Goal: Information Seeking & Learning: Find contact information

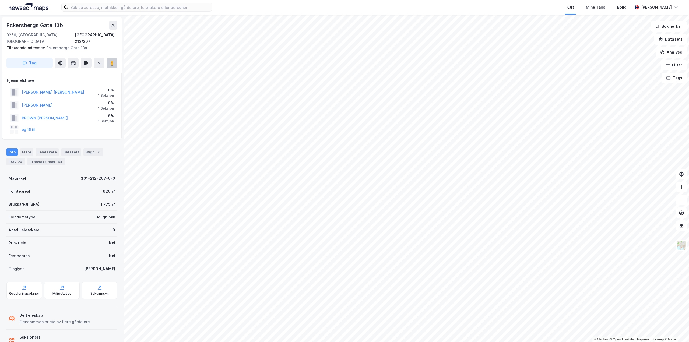
click at [113, 60] on image at bounding box center [111, 62] width 3 height 5
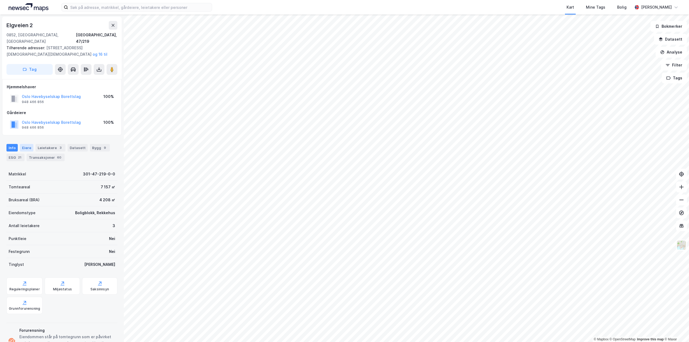
click at [27, 144] on div "Eiere" at bounding box center [26, 148] width 13 height 8
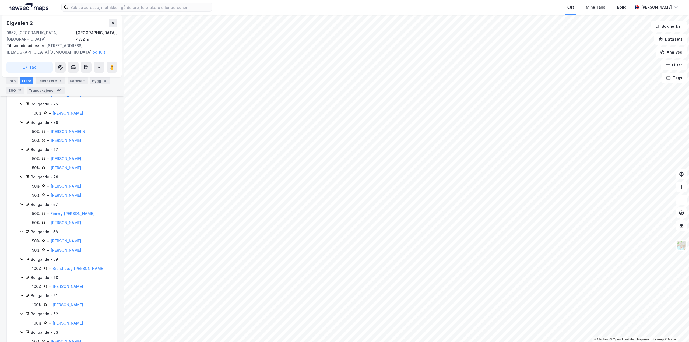
scroll to position [189, 0]
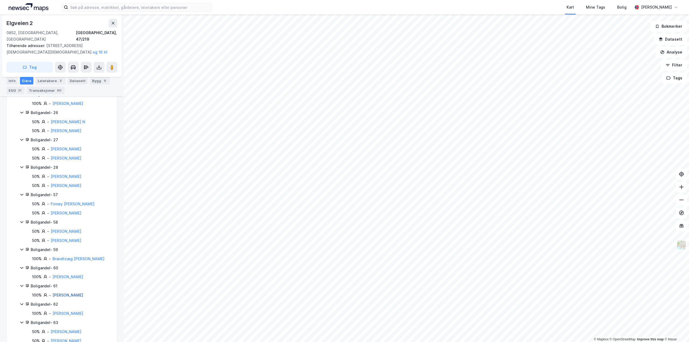
click at [70, 293] on link "Gombrii Karl-peter" at bounding box center [68, 295] width 31 height 5
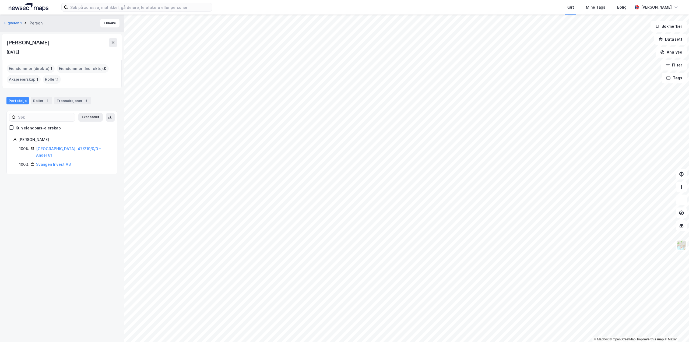
drag, startPoint x: 66, startPoint y: 43, endPoint x: 0, endPoint y: 43, distance: 66.0
click at [0, 43] on div "Elgveien 2 Person Tilbake Karl-Peter Gombrii 4. nov. 1982 Eiendommer (direkte) …" at bounding box center [62, 179] width 124 height 328
click at [46, 162] on link "Svangen Invest AS" at bounding box center [53, 164] width 35 height 5
